Goal: Check status: Check status

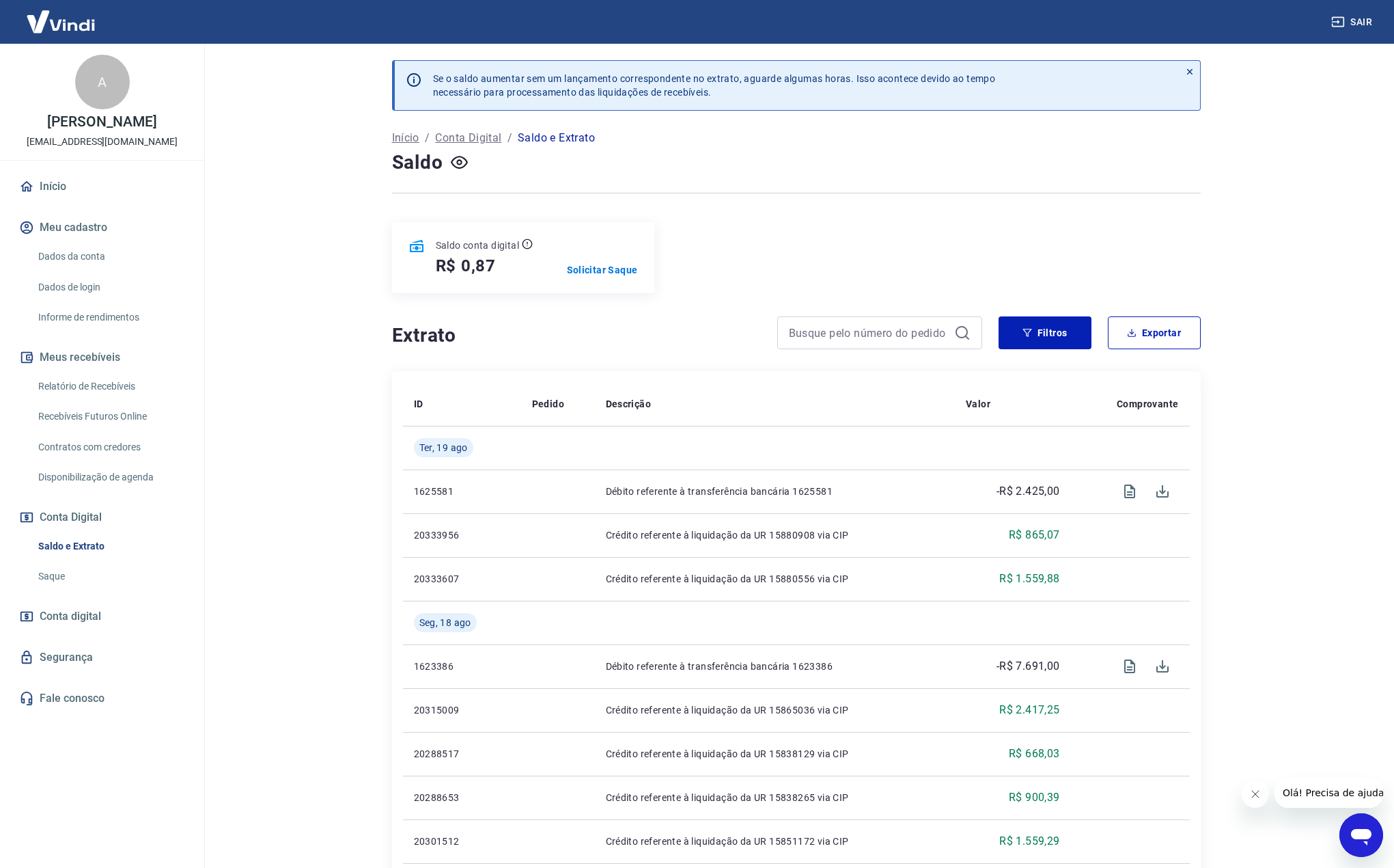
click at [314, 279] on main "Se o saldo aumentar sem um lançamento correspondente no extrato, aguarde alguma…" at bounding box center [796, 455] width 1196 height 824
drag, startPoint x: 299, startPoint y: 275, endPoint x: 300, endPoint y: 265, distance: 10.0
click at [299, 271] on main "Se o saldo aumentar sem um lançamento correspondente no extrato, aguarde alguma…" at bounding box center [796, 455] width 1196 height 824
click at [737, 230] on div "Saldo conta digital R$ 0,87 Solicitar Saque" at bounding box center [797, 258] width 809 height 71
drag, startPoint x: 1118, startPoint y: 224, endPoint x: 984, endPoint y: 238, distance: 134.7
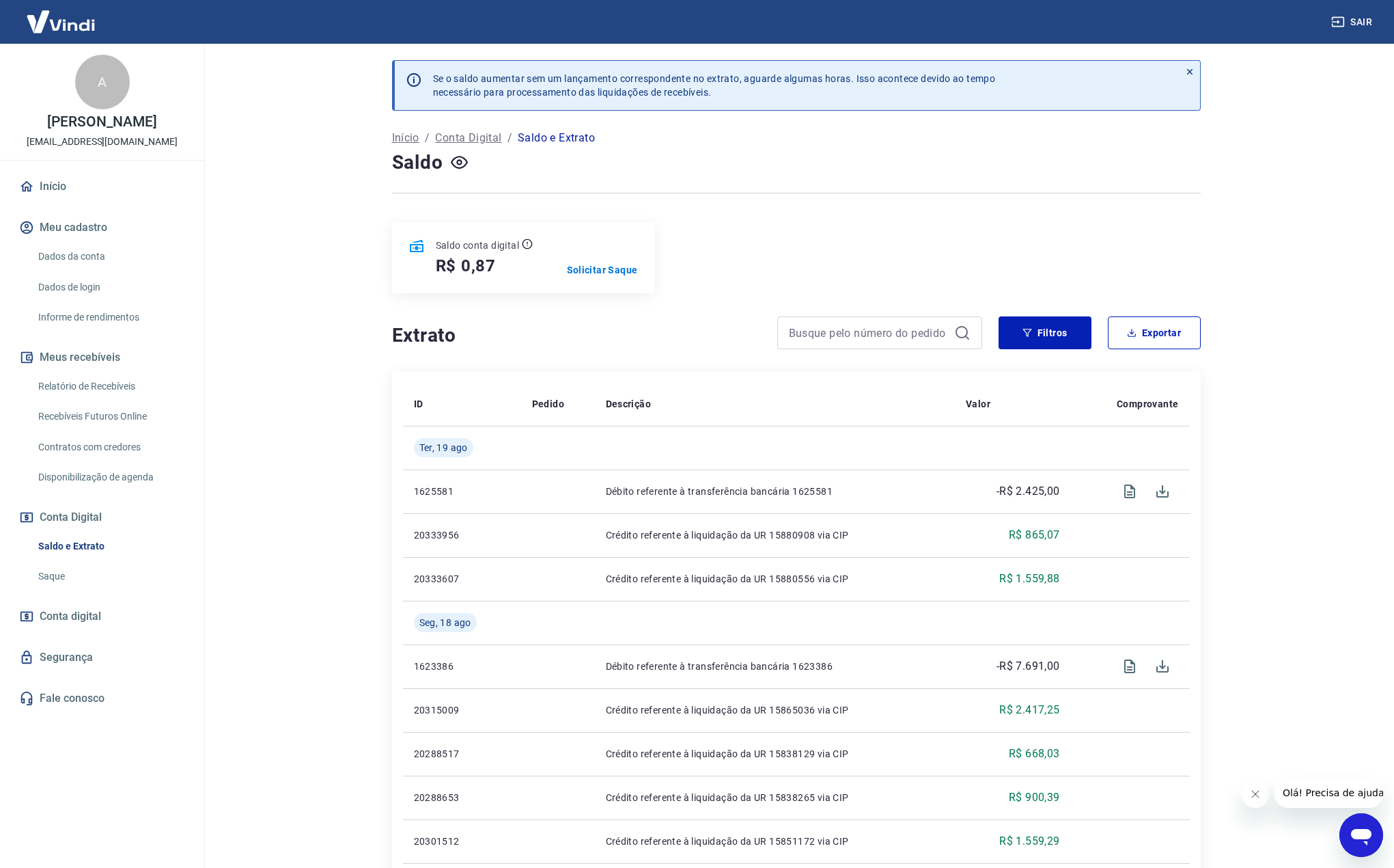
click at [1095, 222] on div "Saldo conta digital R$ 0,87 Solicitar Saque" at bounding box center [797, 258] width 809 height 71
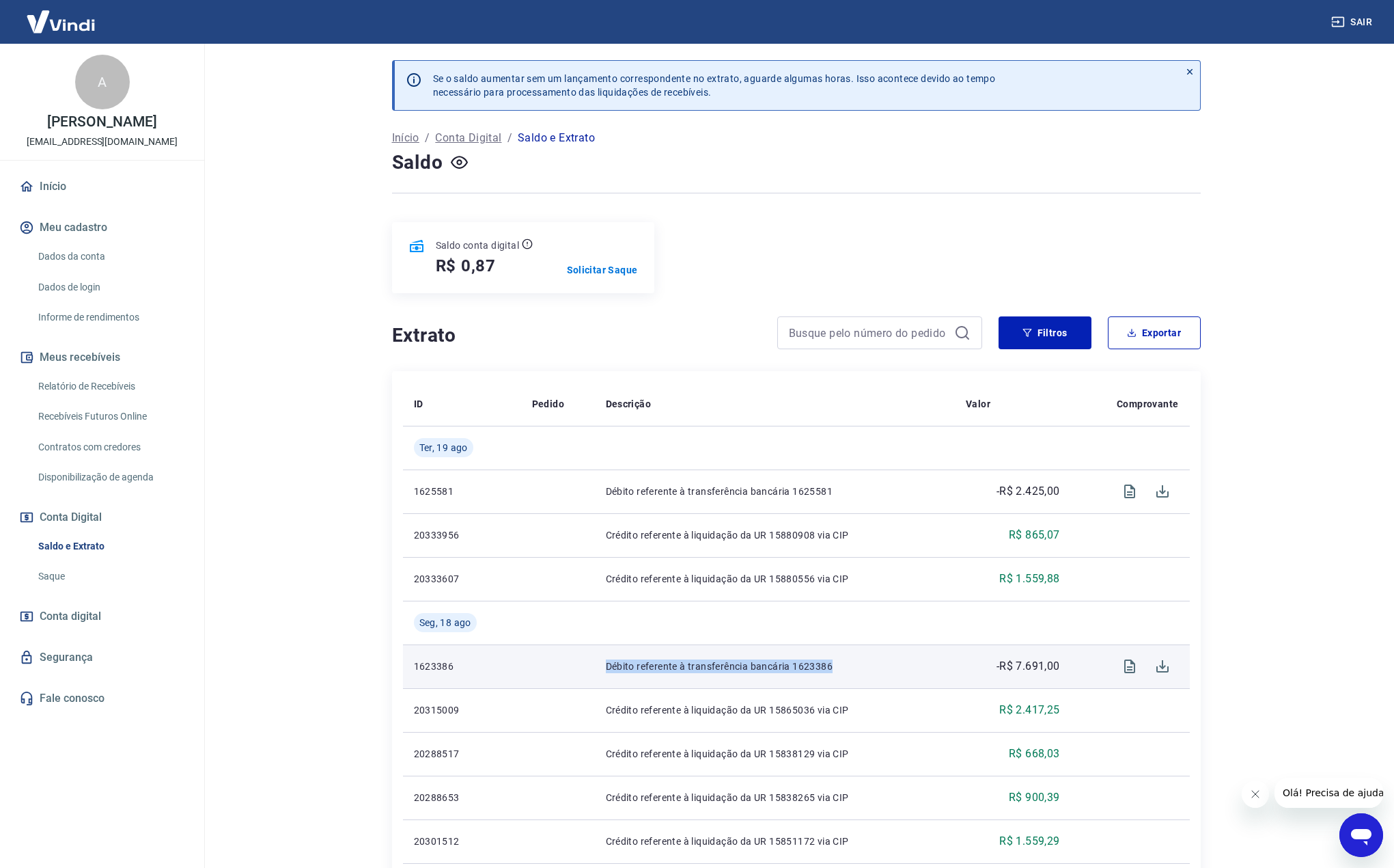
drag, startPoint x: 607, startPoint y: 664, endPoint x: 926, endPoint y: 655, distance: 319.1
click at [926, 655] on td "Débito referente à transferência bancária 1623386" at bounding box center [774, 665] width 360 height 44
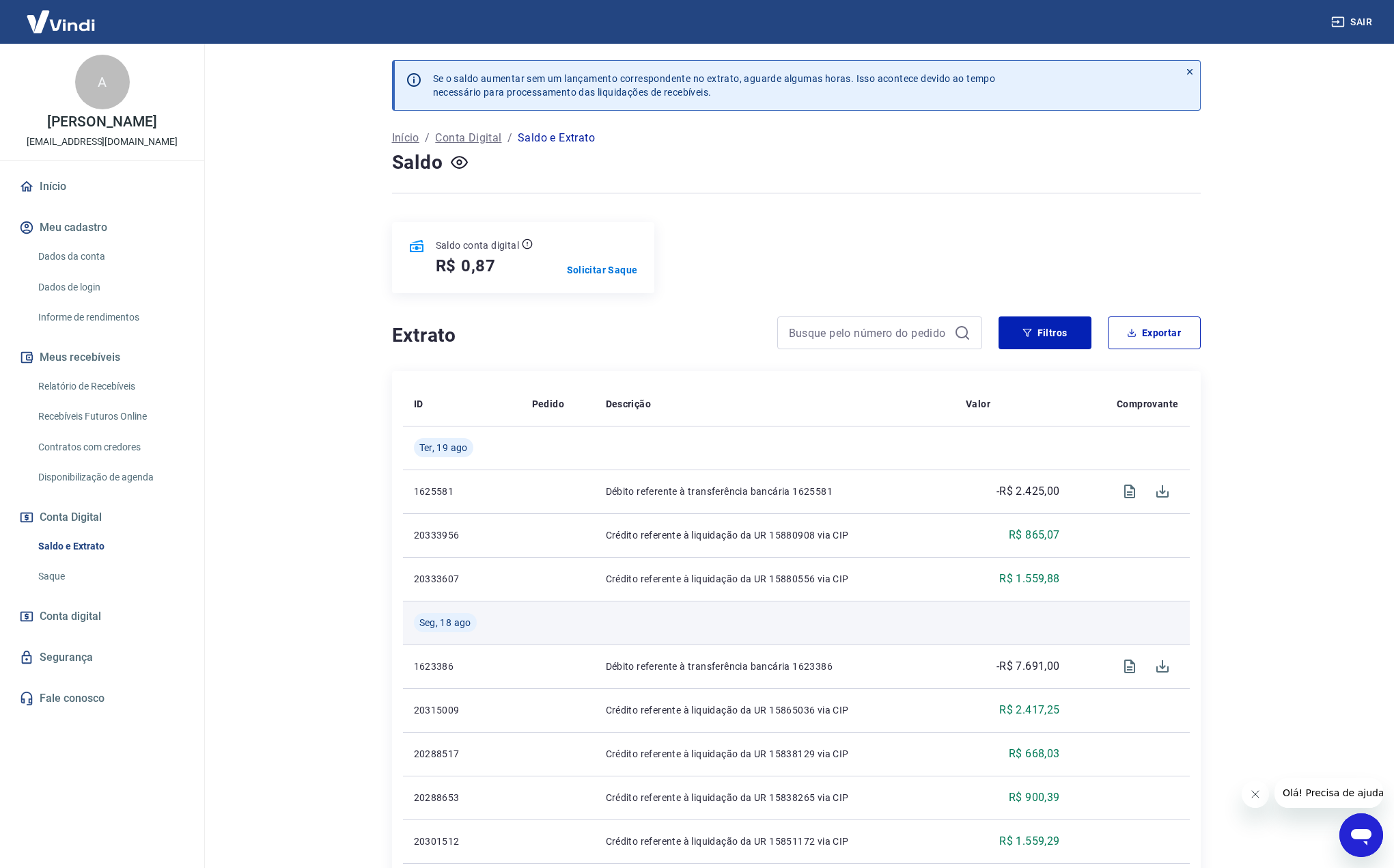
click at [864, 630] on td at bounding box center [774, 622] width 360 height 44
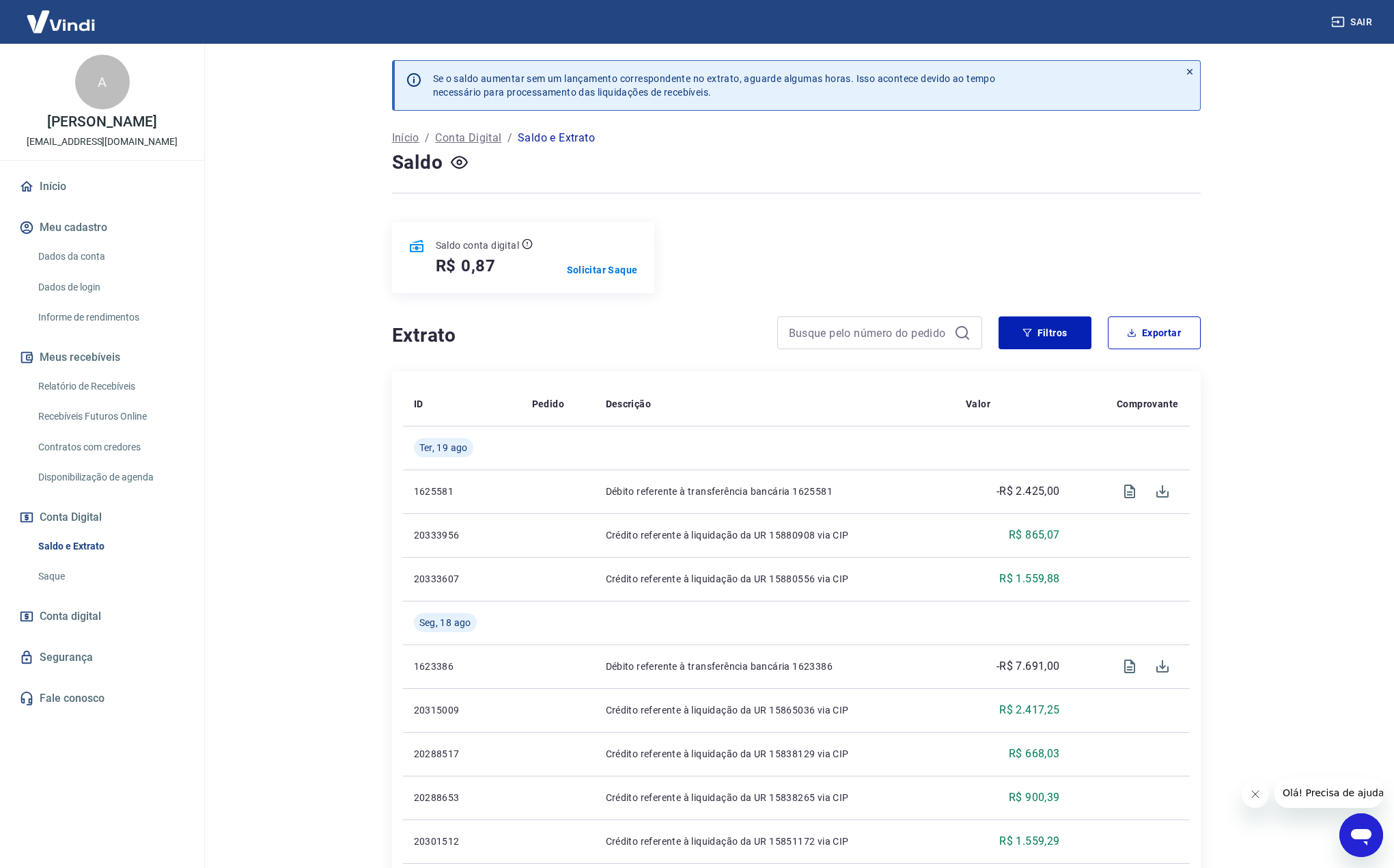
click at [317, 163] on main "Se o saldo aumentar sem um lançamento correspondente no extrato, aguarde alguma…" at bounding box center [796, 455] width 1196 height 824
drag, startPoint x: 344, startPoint y: 123, endPoint x: 333, endPoint y: 102, distance: 23.7
click at [343, 124] on main "Se o saldo aumentar sem um lançamento correspondente no extrato, aguarde alguma…" at bounding box center [796, 455] width 1196 height 824
